Goal: Transaction & Acquisition: Book appointment/travel/reservation

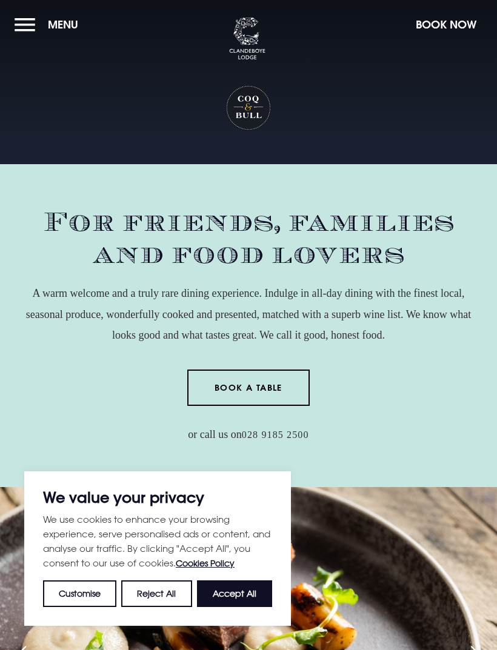
click at [241, 596] on button "Accept All" at bounding box center [234, 593] width 75 height 27
checkbox input "true"
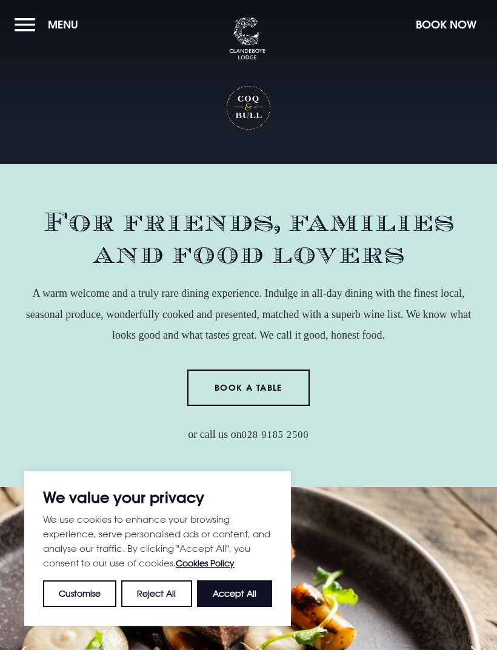
checkbox input "true"
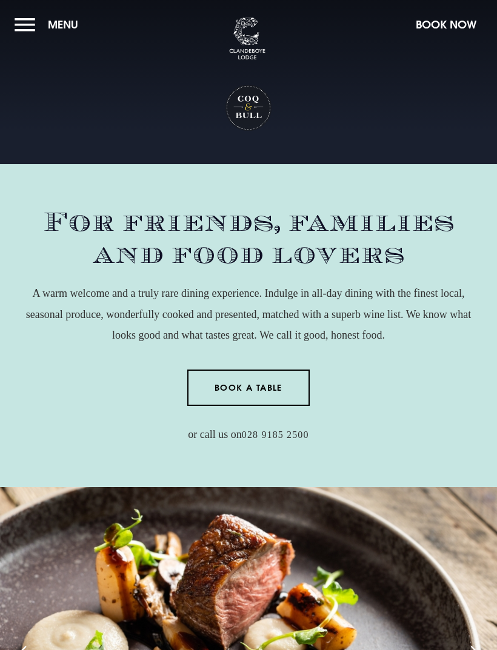
click at [446, 24] on button "Book Now" at bounding box center [446, 25] width 73 height 26
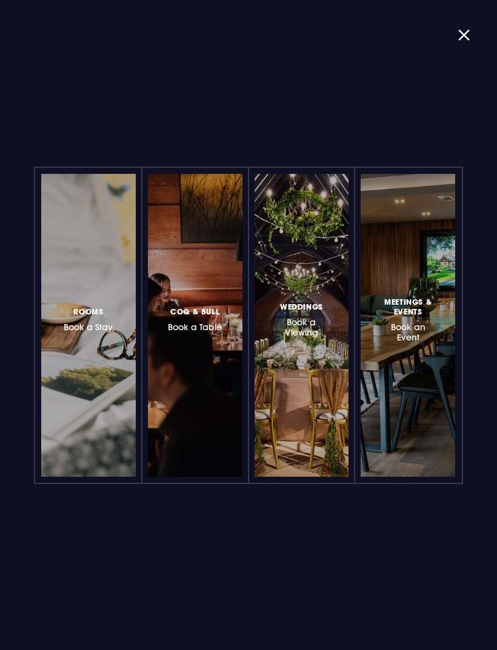
click at [459, 39] on button "button" at bounding box center [469, 35] width 22 height 8
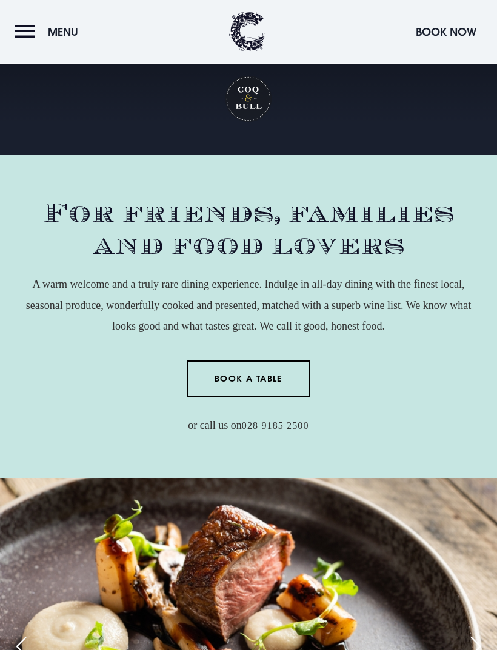
scroll to position [10, 0]
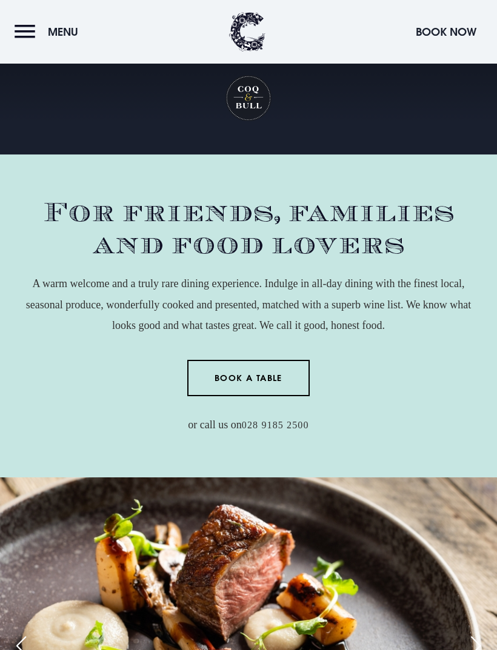
click at [29, 36] on button "Menu" at bounding box center [50, 32] width 70 height 26
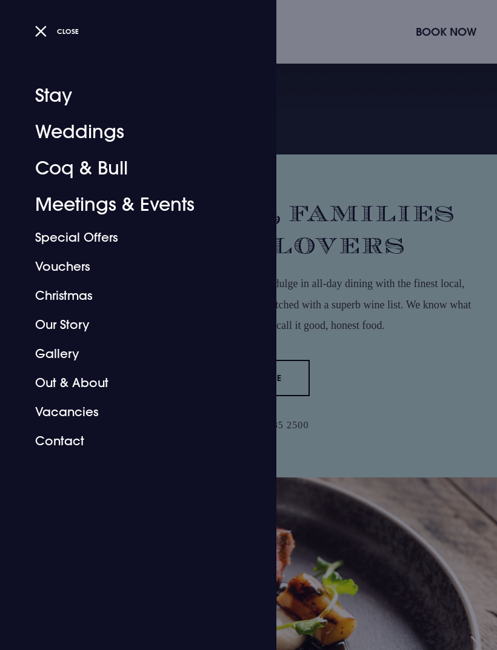
click at [110, 178] on link "Coq & Bull" at bounding box center [130, 168] width 191 height 36
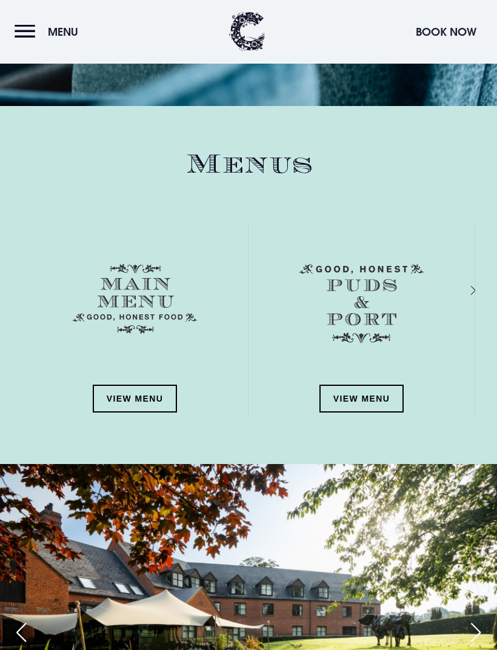
scroll to position [1835, 0]
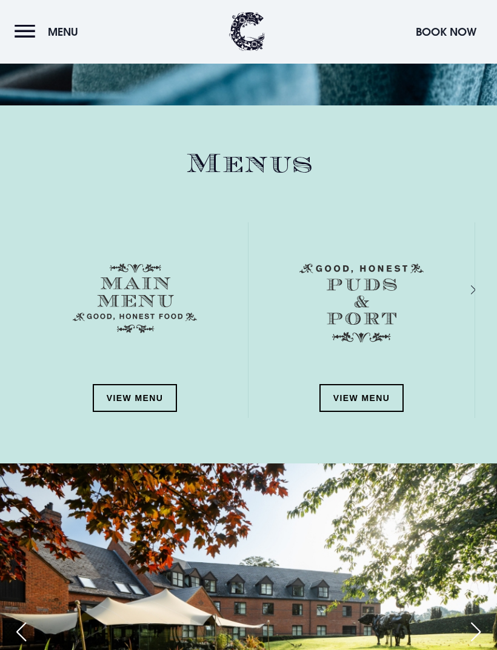
click at [147, 398] on link "View Menu" at bounding box center [135, 399] width 85 height 28
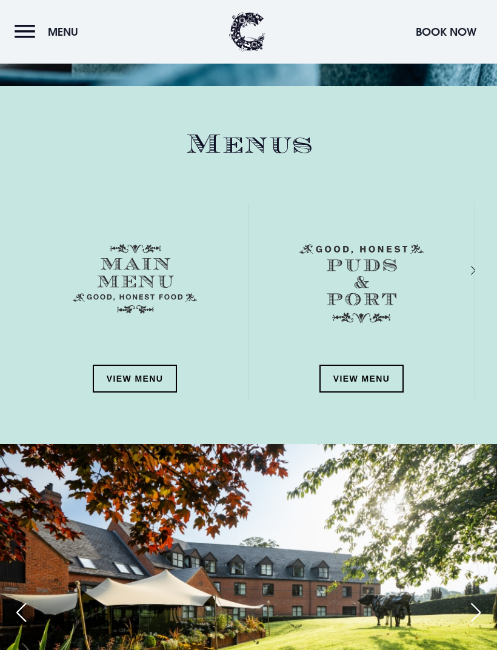
click at [366, 379] on link "View Menu" at bounding box center [361, 379] width 85 height 28
